Goal: Find specific page/section: Find specific page/section

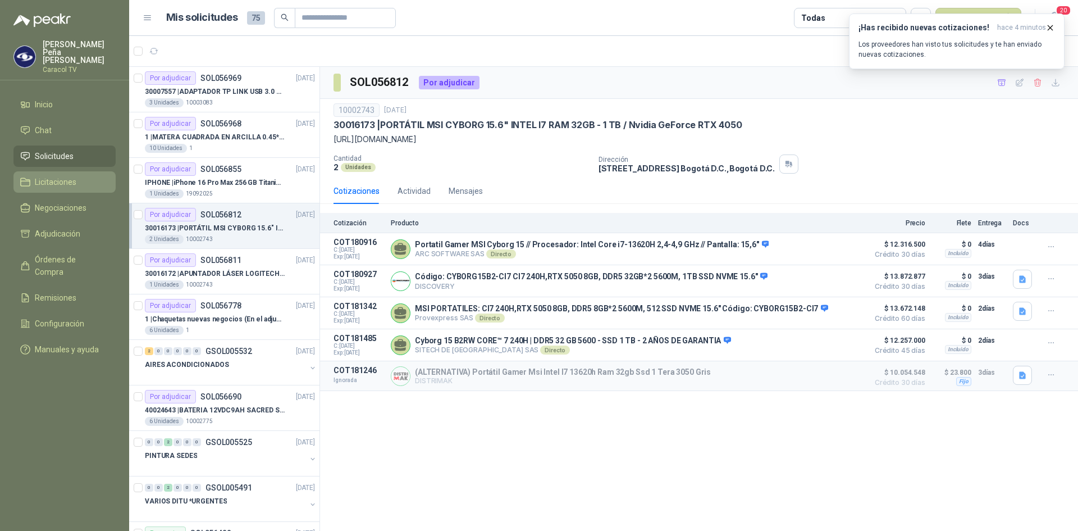
click at [47, 176] on span "Licitaciones" at bounding box center [56, 182] width 42 height 12
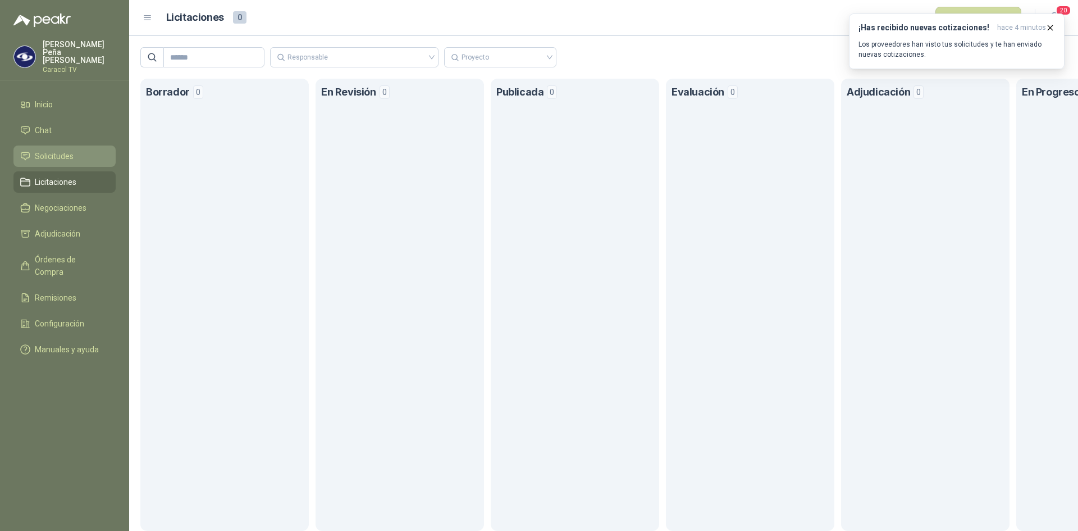
click at [51, 150] on span "Solicitudes" at bounding box center [54, 156] width 39 height 12
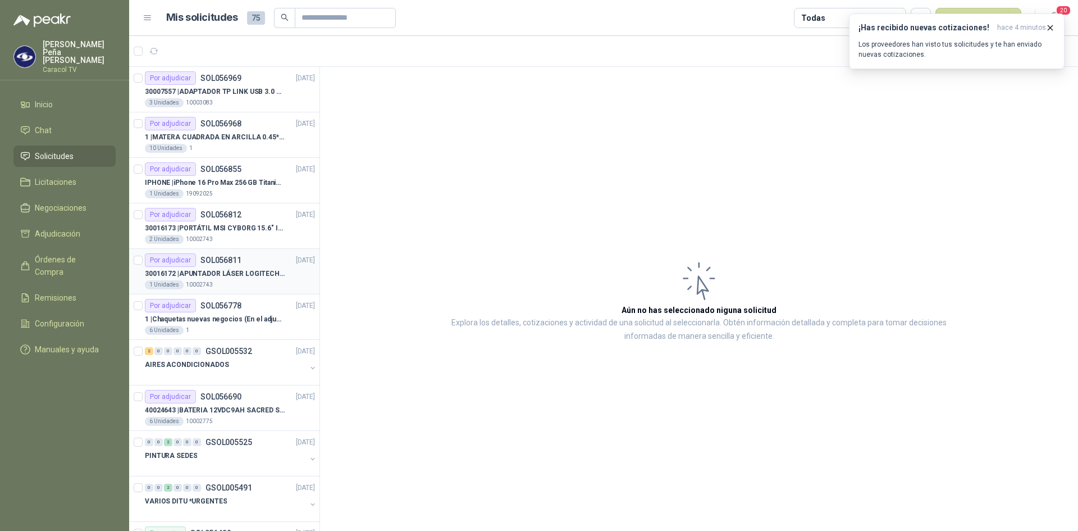
click at [244, 267] on div "30016172 | APUNTADOR LÁSER LOGITECH R400" at bounding box center [230, 273] width 170 height 13
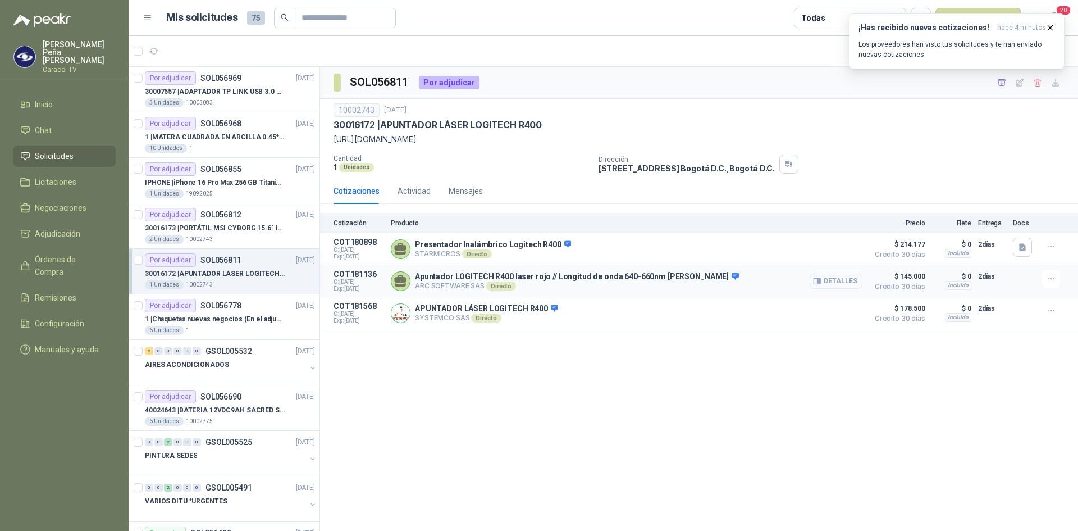
click at [843, 279] on button "Detalles" at bounding box center [836, 281] width 53 height 15
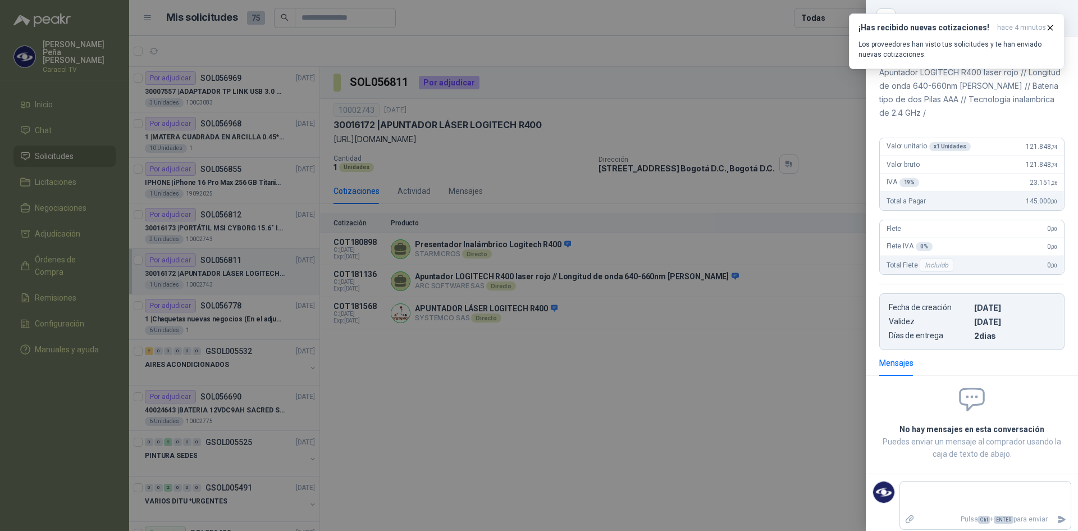
scroll to position [6, 0]
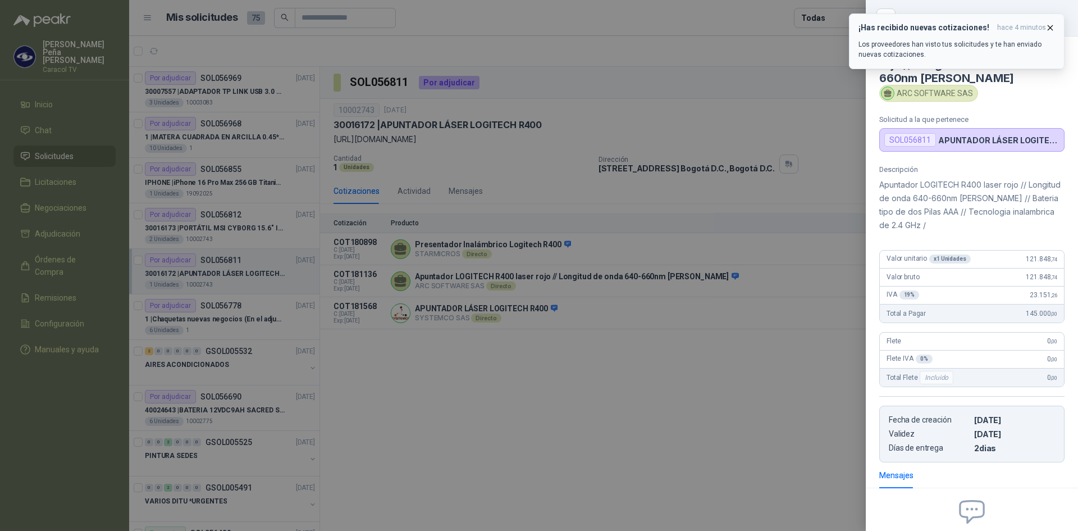
click at [1045, 26] on span "hace 4 minutos" at bounding box center [1021, 28] width 49 height 10
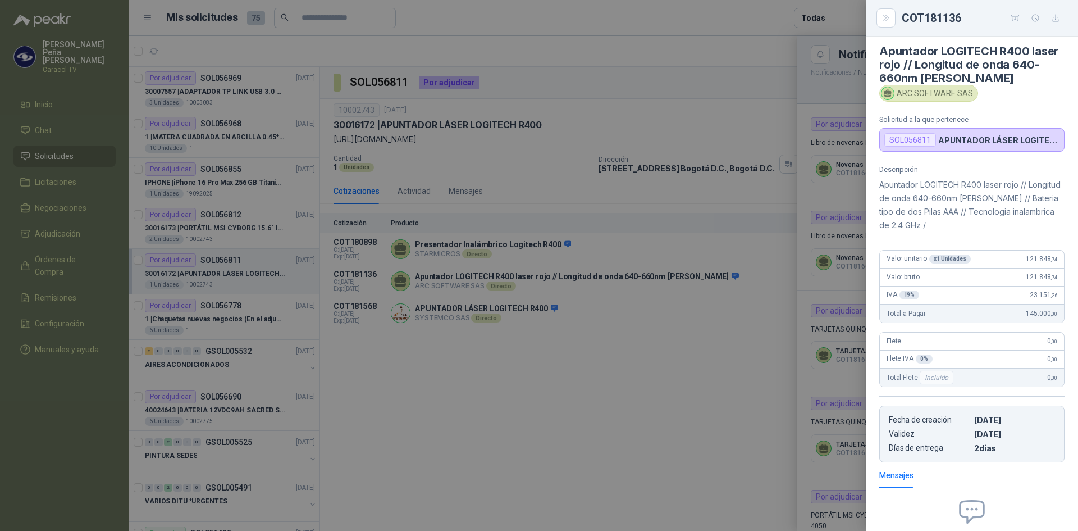
click at [598, 499] on div at bounding box center [539, 265] width 1078 height 531
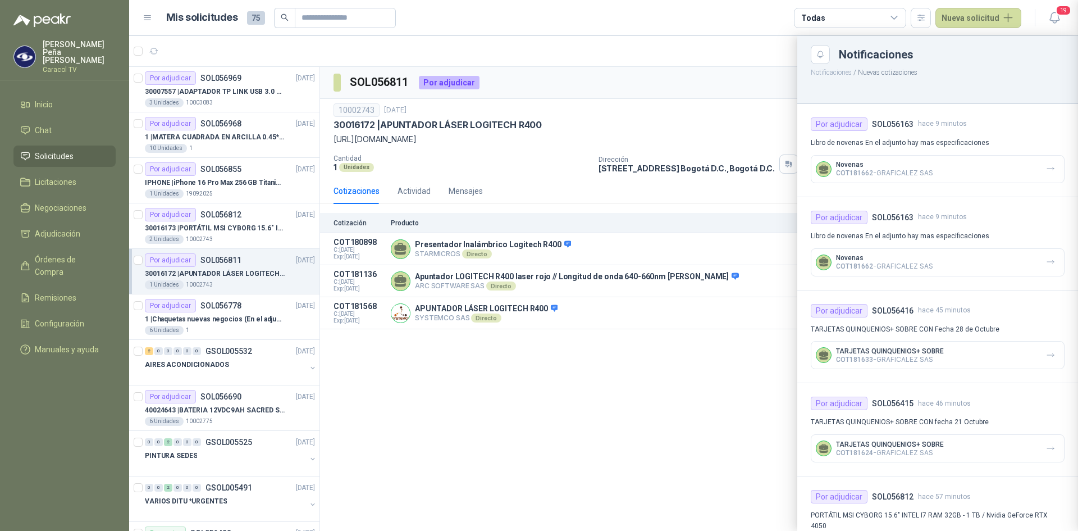
scroll to position [124, 0]
click at [645, 430] on div at bounding box center [603, 283] width 949 height 495
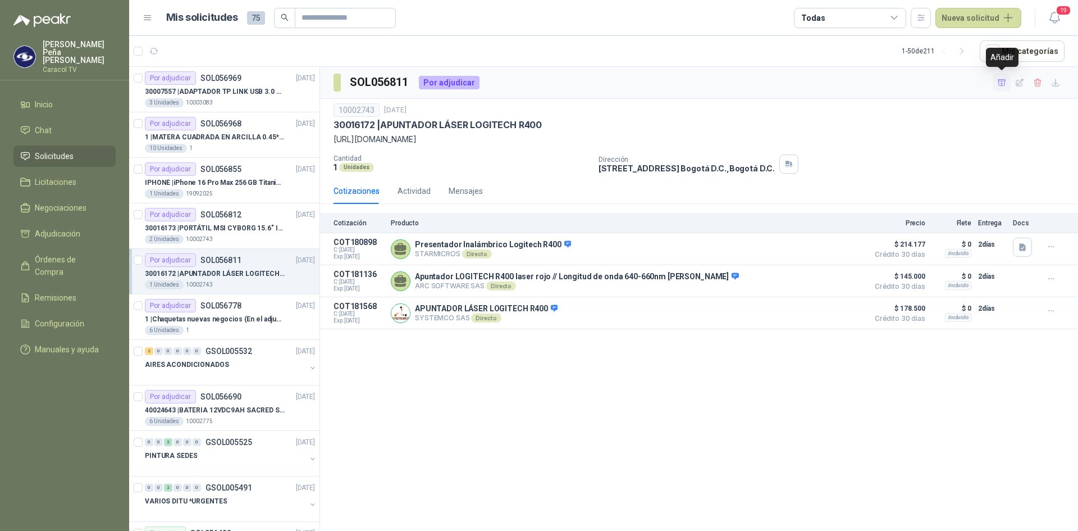
click at [1000, 81] on icon "button" at bounding box center [1002, 82] width 8 height 6
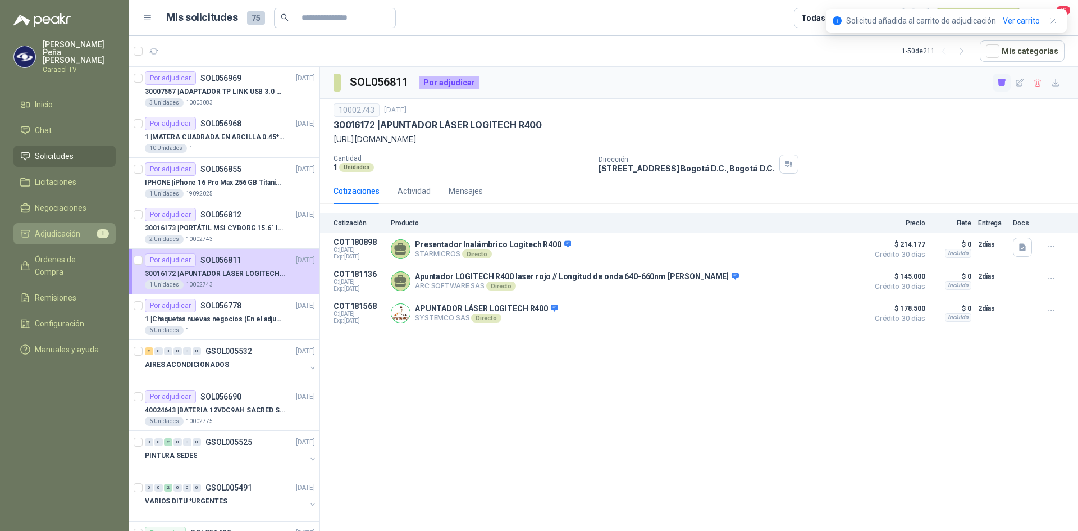
click at [56, 227] on span "Adjudicación" at bounding box center [57, 233] width 45 height 12
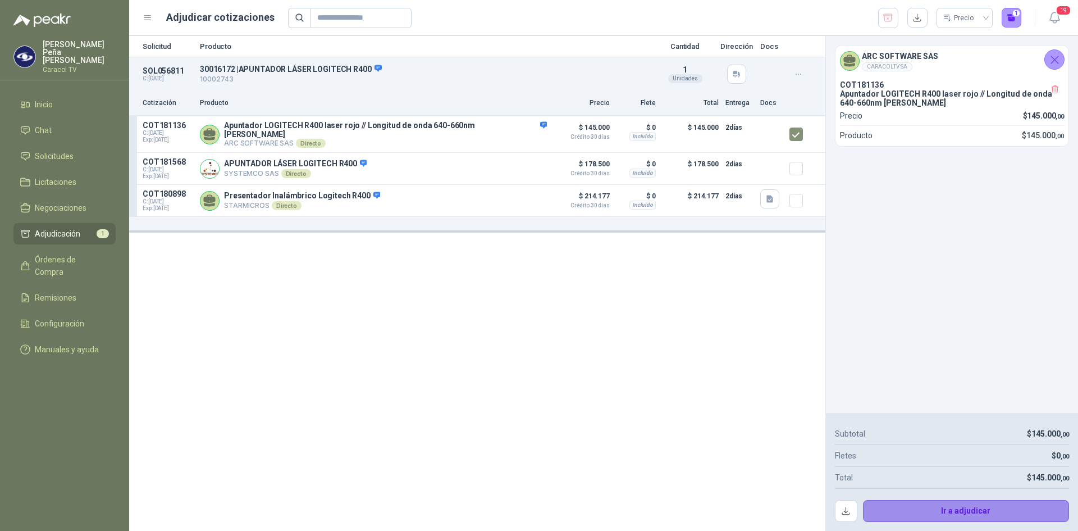
click at [953, 512] on button "Ir a adjudicar" at bounding box center [966, 511] width 207 height 22
